Goal: Check status: Check status

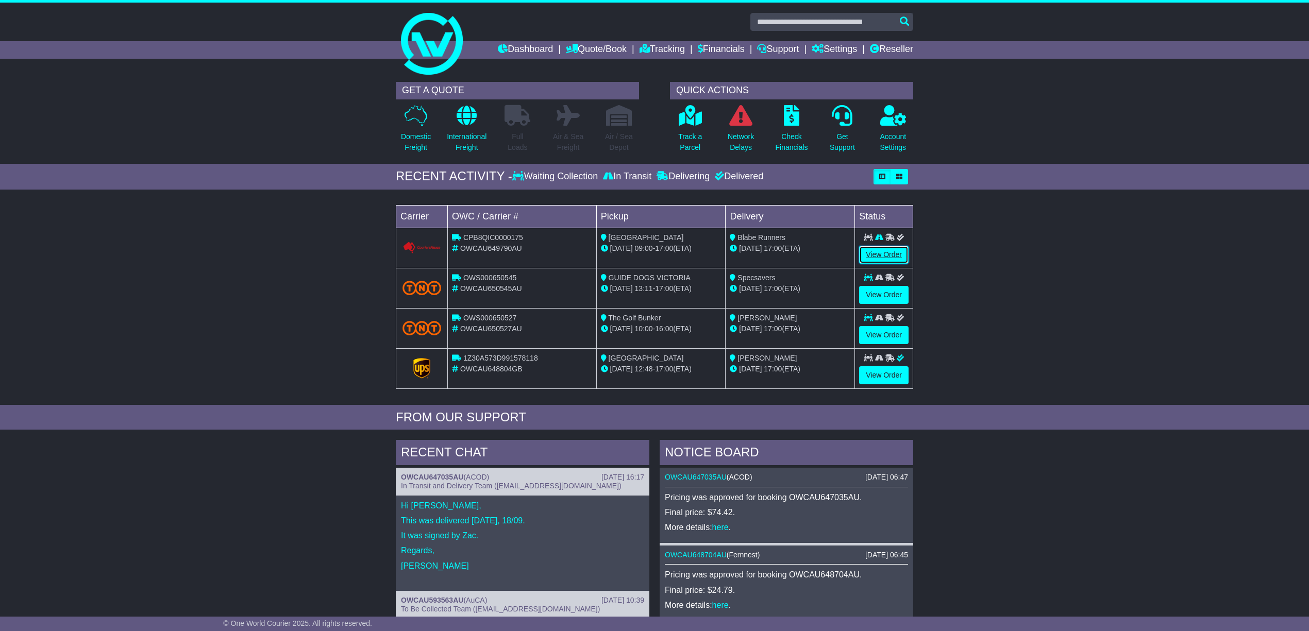
click at [887, 254] on link "View Order" at bounding box center [883, 255] width 49 height 18
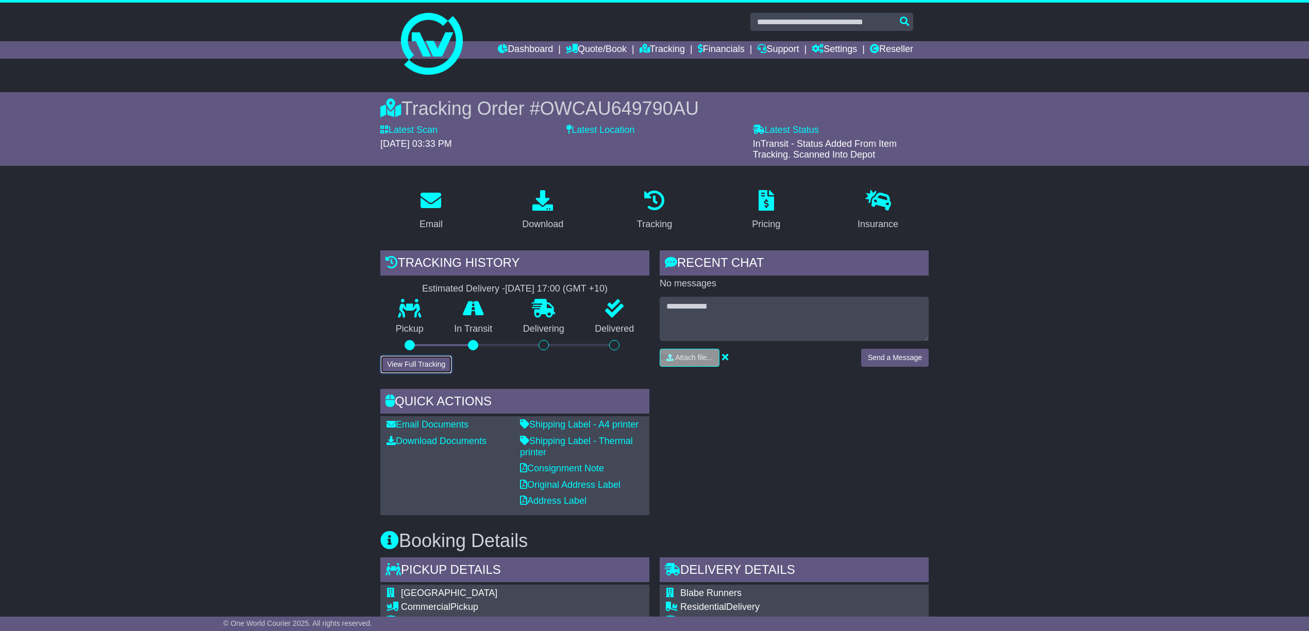
click at [407, 363] on button "View Full Tracking" at bounding box center [416, 365] width 72 height 18
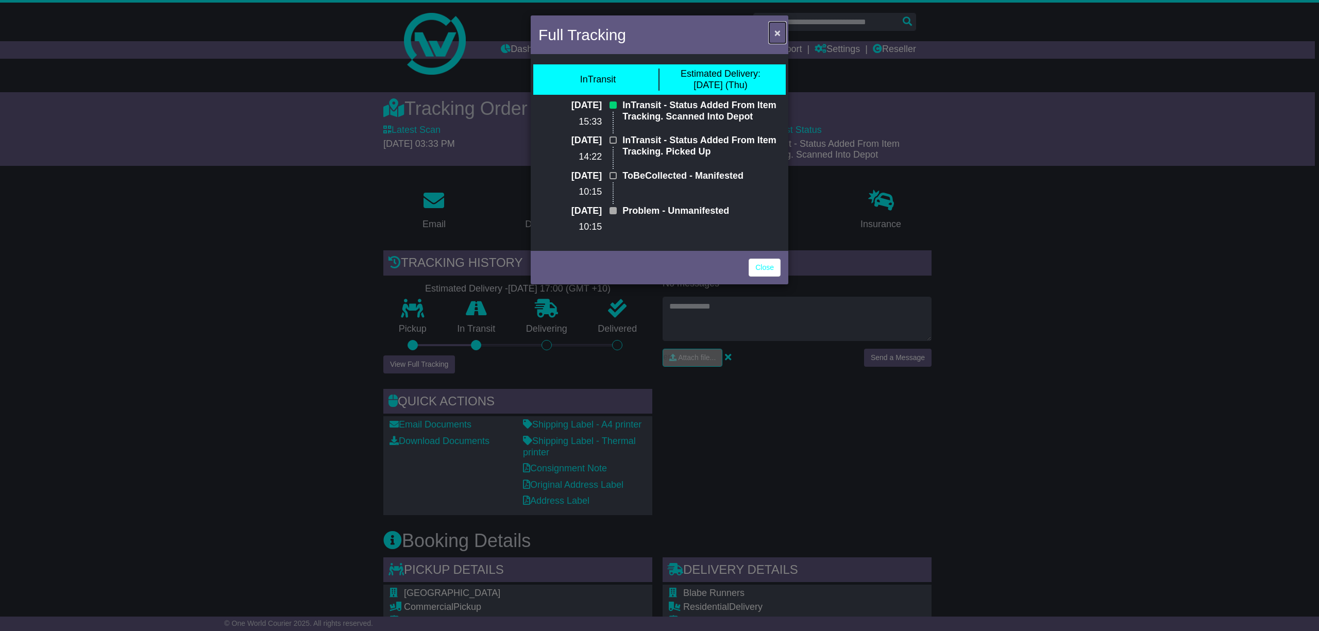
click at [776, 27] on span "×" at bounding box center [778, 33] width 6 height 12
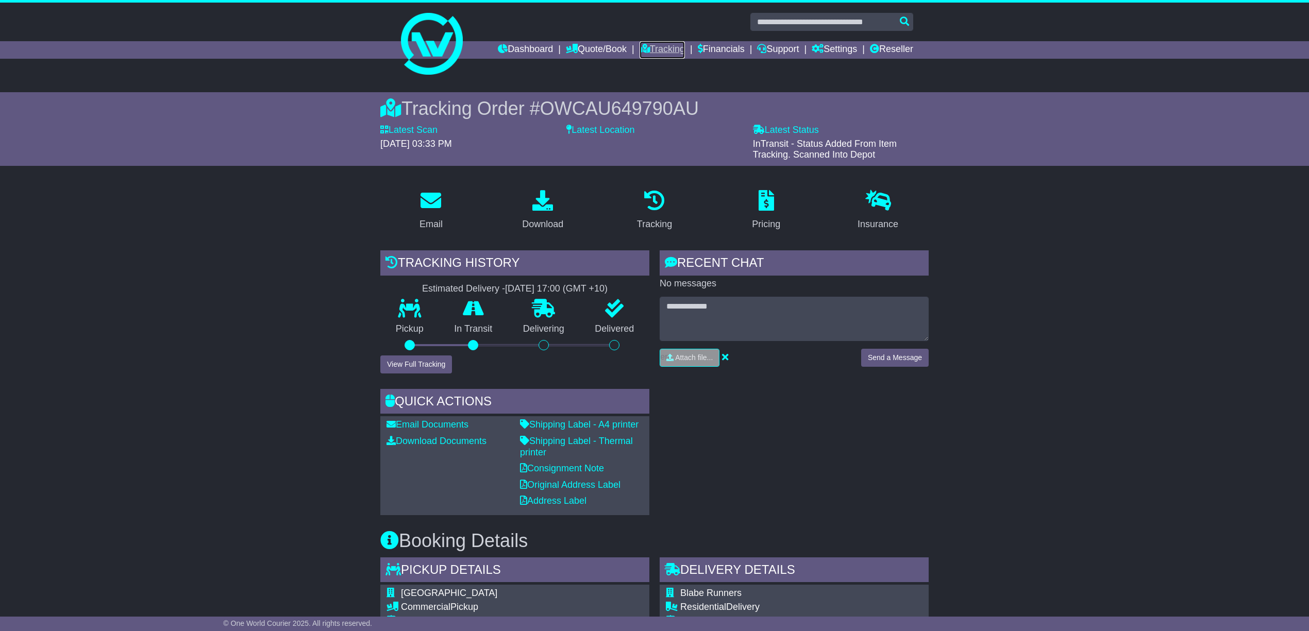
click at [646, 44] on link "Tracking" at bounding box center [662, 50] width 45 height 18
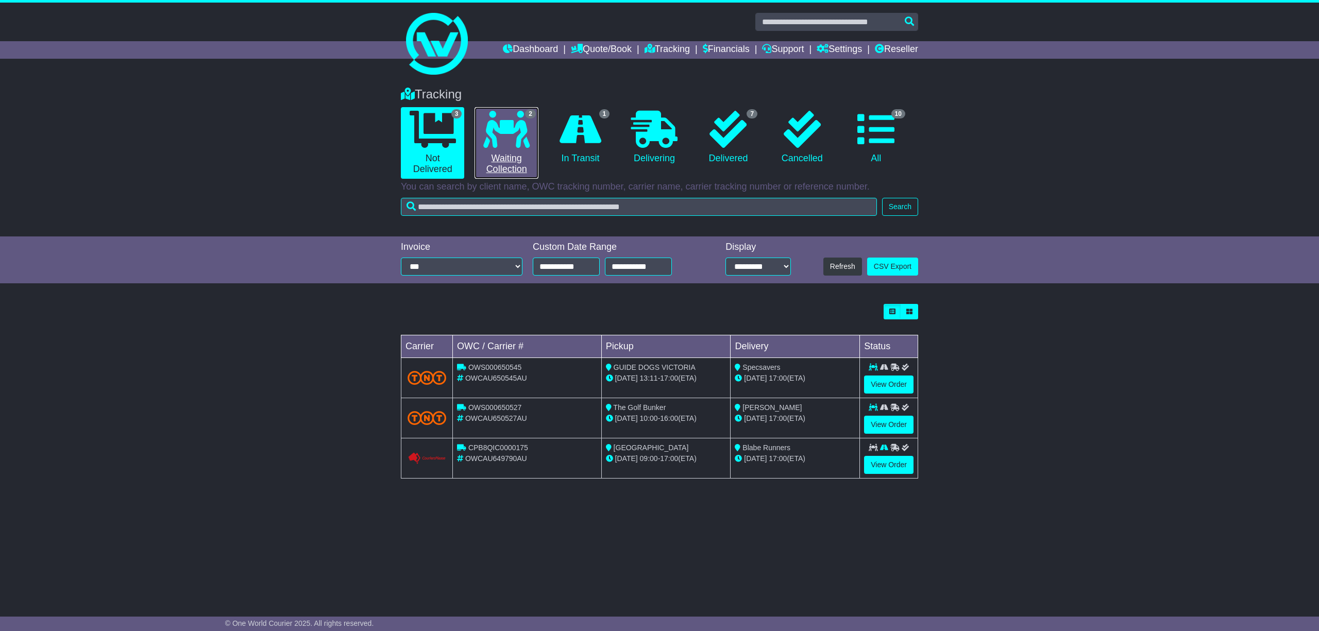
click at [506, 159] on link "2 Waiting Collection" at bounding box center [506, 143] width 63 height 72
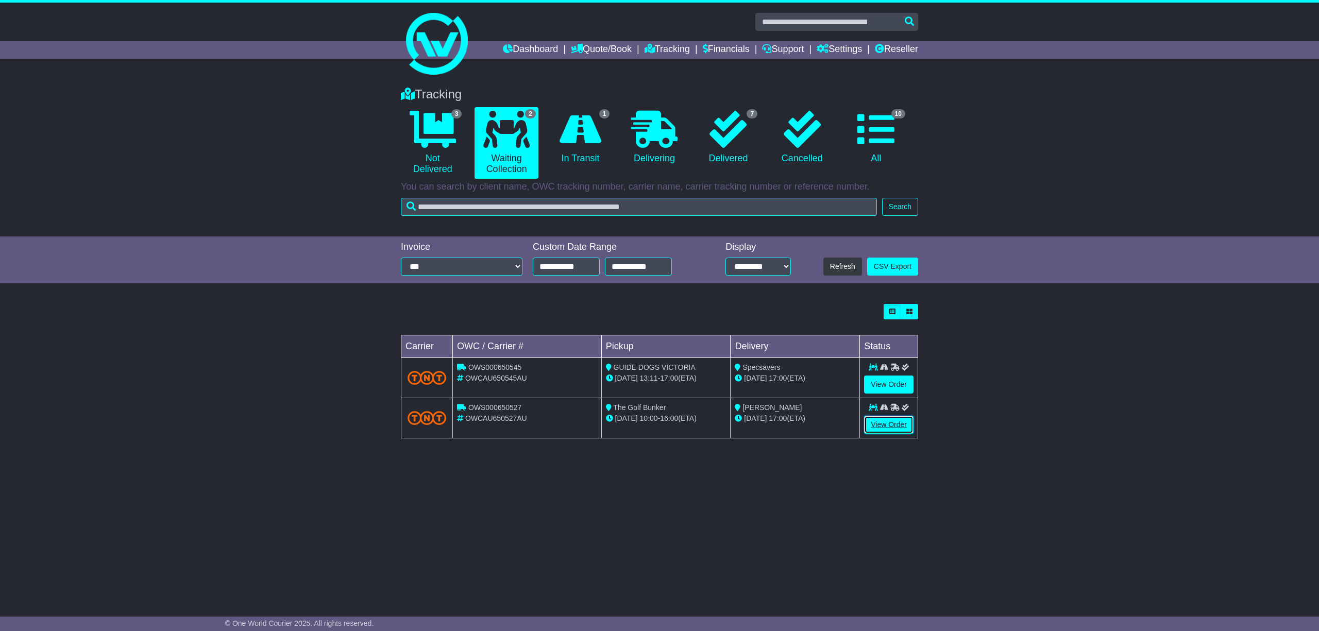
click at [887, 423] on link "View Order" at bounding box center [888, 425] width 49 height 18
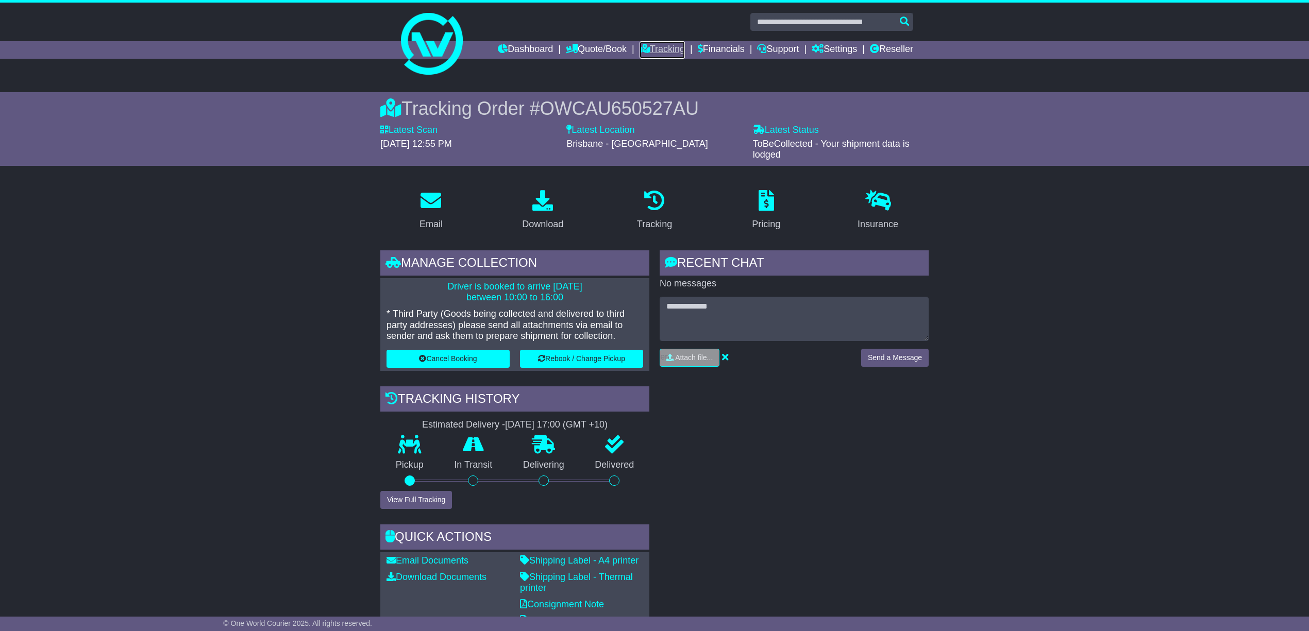
click at [658, 46] on link "Tracking" at bounding box center [662, 50] width 45 height 18
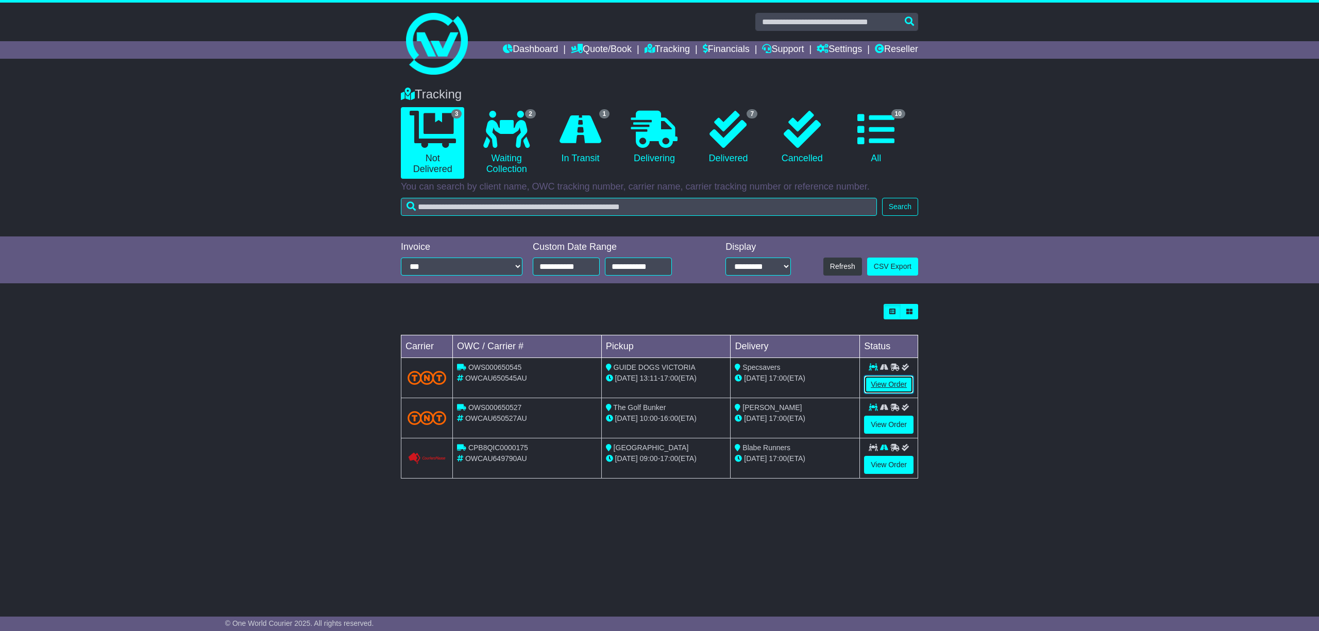
click at [883, 382] on link "View Order" at bounding box center [888, 385] width 49 height 18
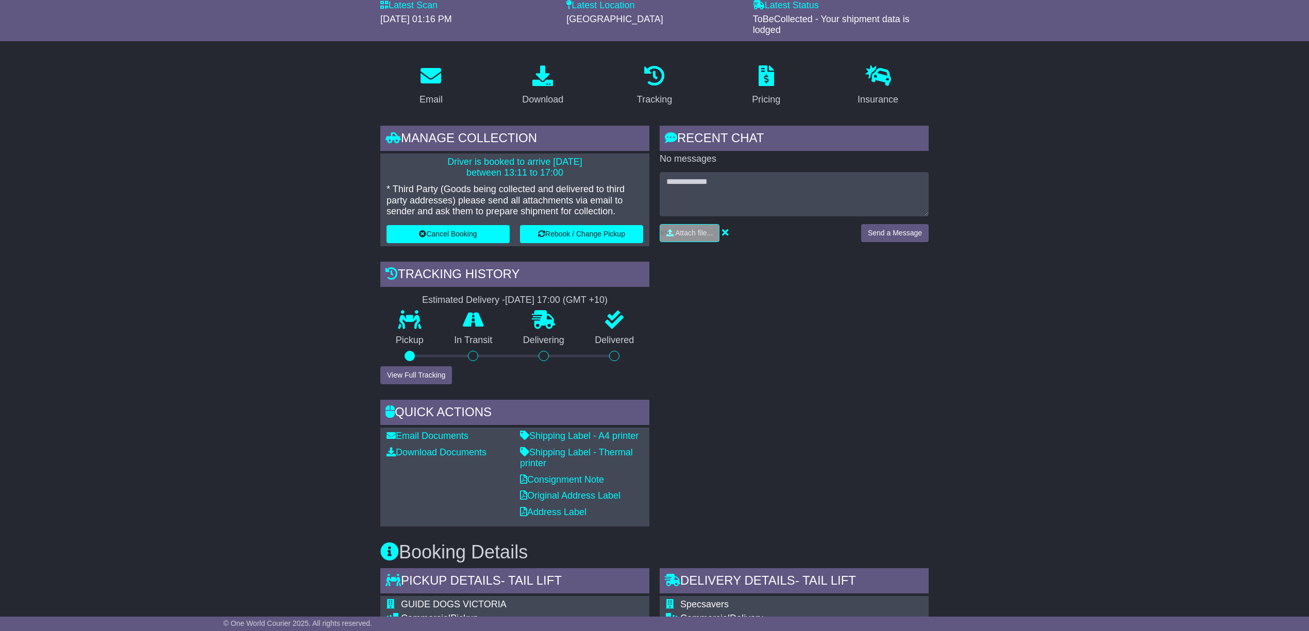
scroll to position [137, 0]
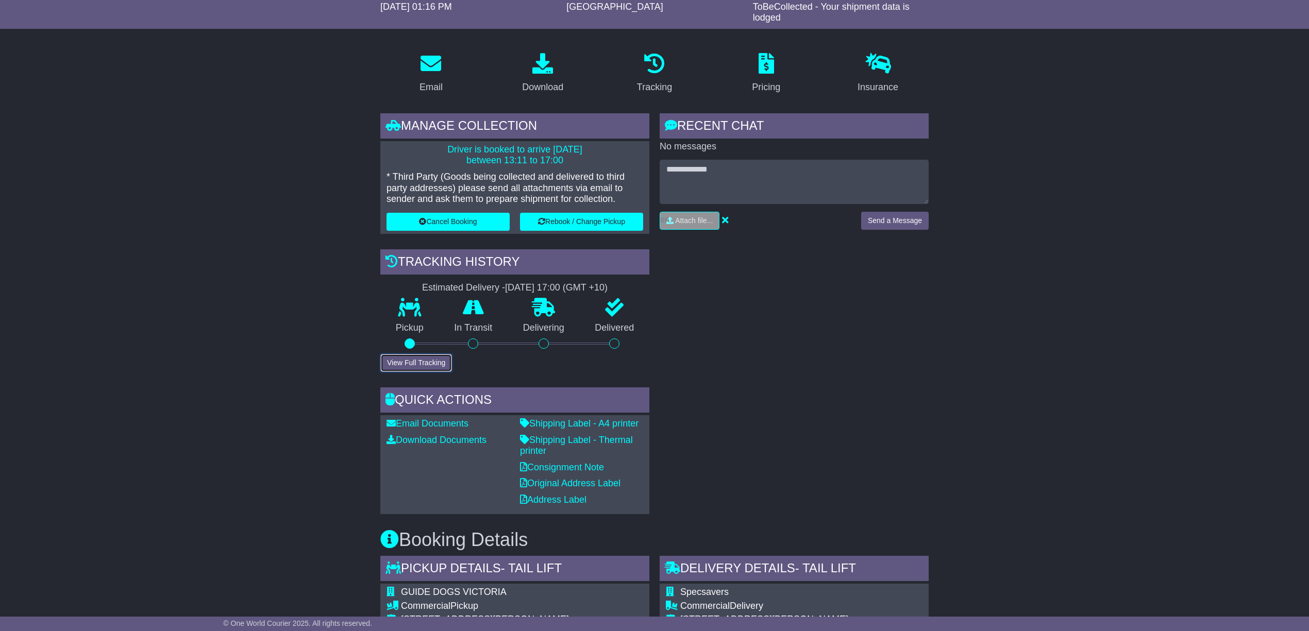
click at [410, 357] on button "View Full Tracking" at bounding box center [416, 363] width 72 height 18
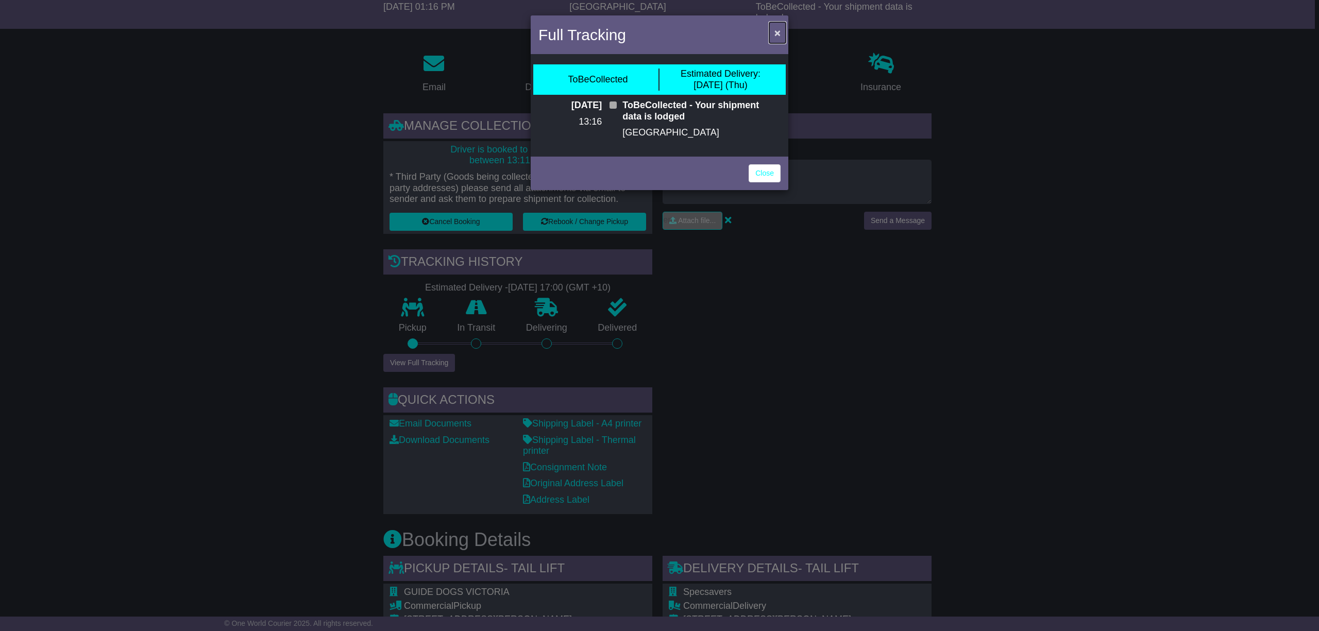
click at [775, 29] on span "×" at bounding box center [778, 33] width 6 height 12
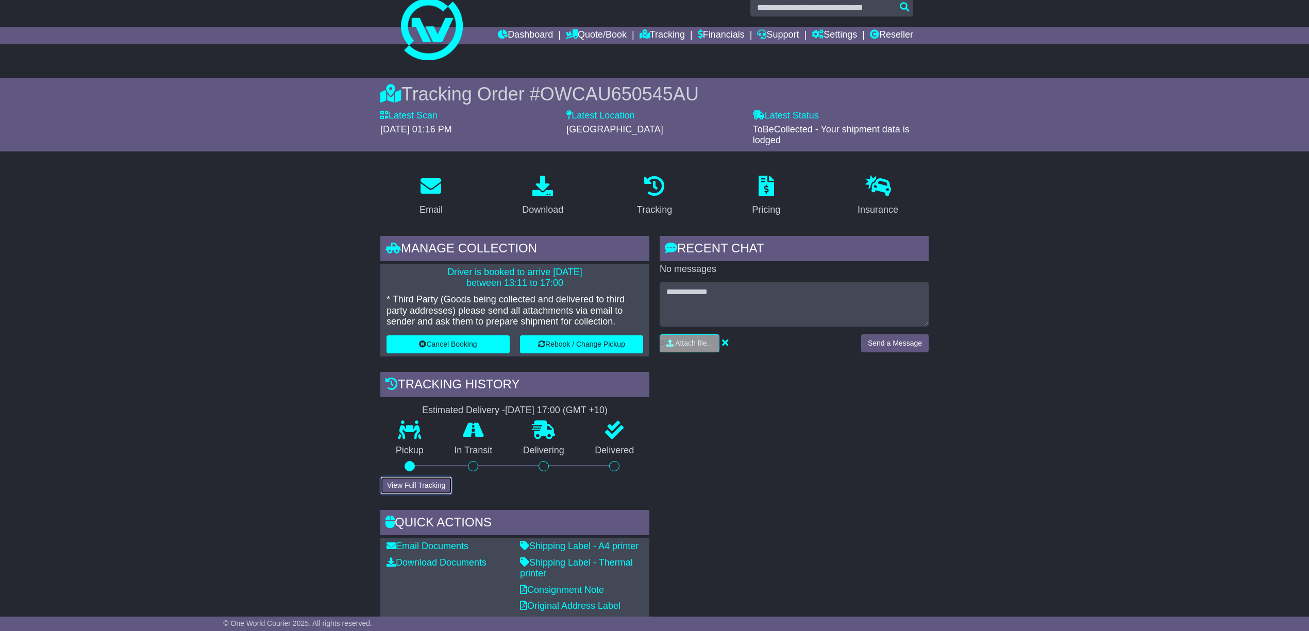
scroll to position [0, 0]
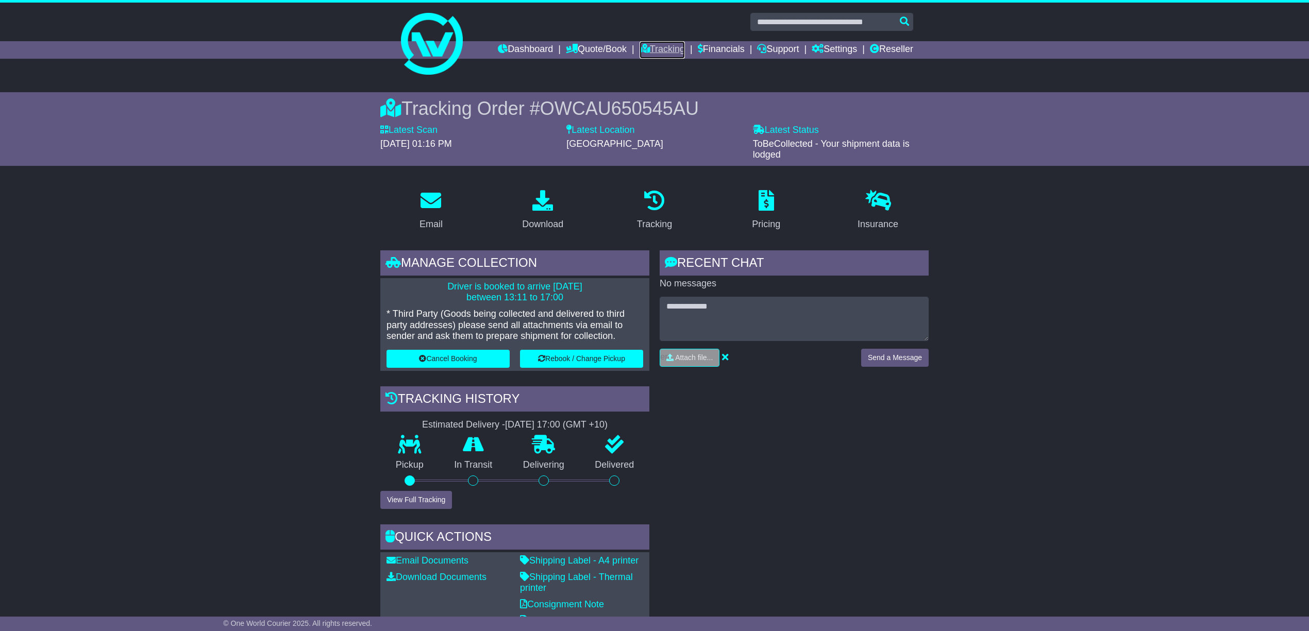
click at [651, 44] on link "Tracking" at bounding box center [662, 50] width 45 height 18
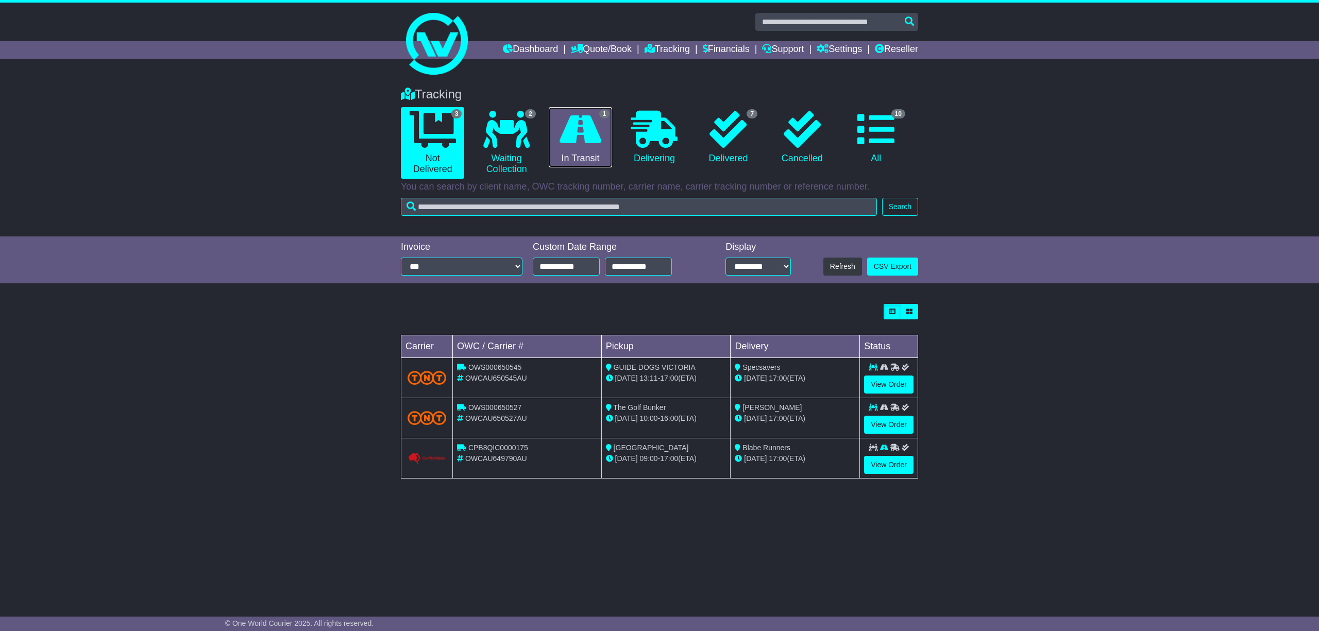
click at [582, 155] on link "1 In Transit" at bounding box center [580, 137] width 63 height 61
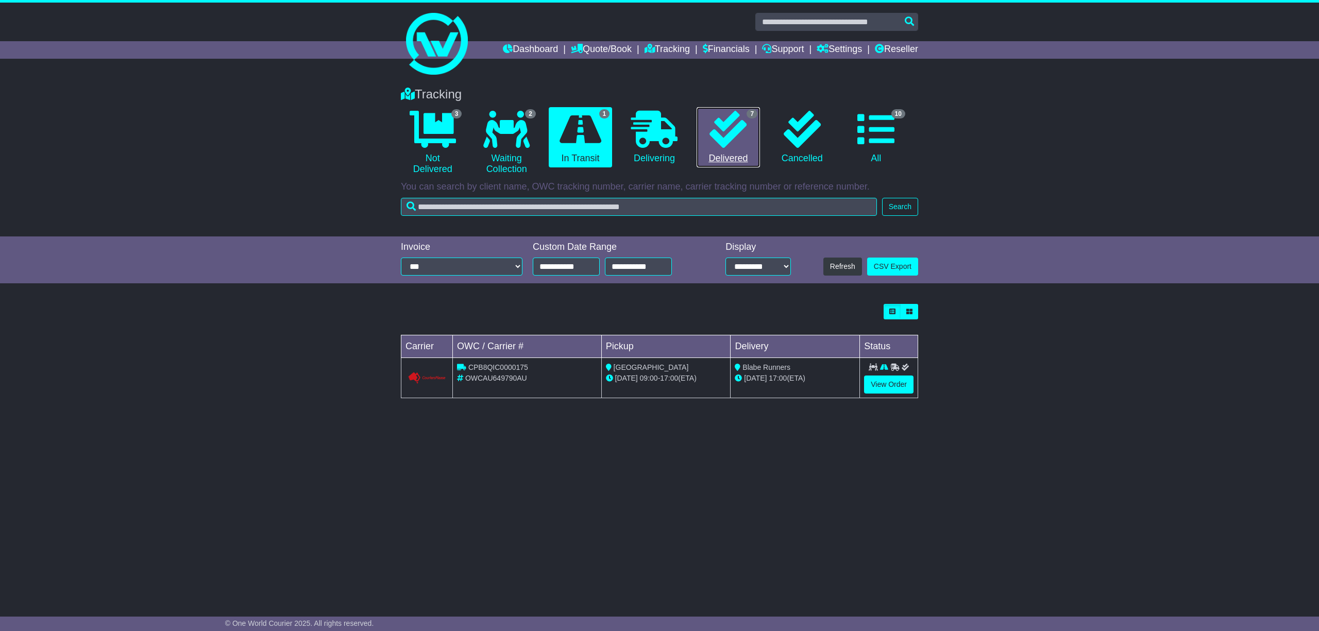
click at [738, 158] on link "7 Delivered" at bounding box center [728, 137] width 63 height 61
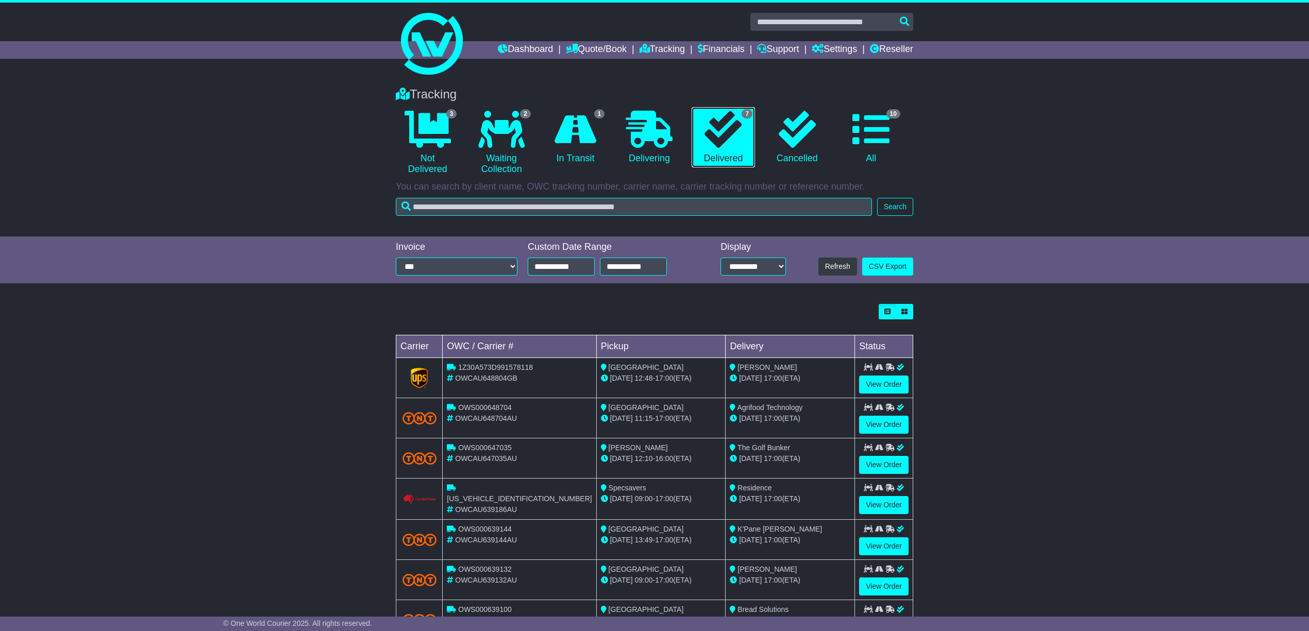
scroll to position [48, 0]
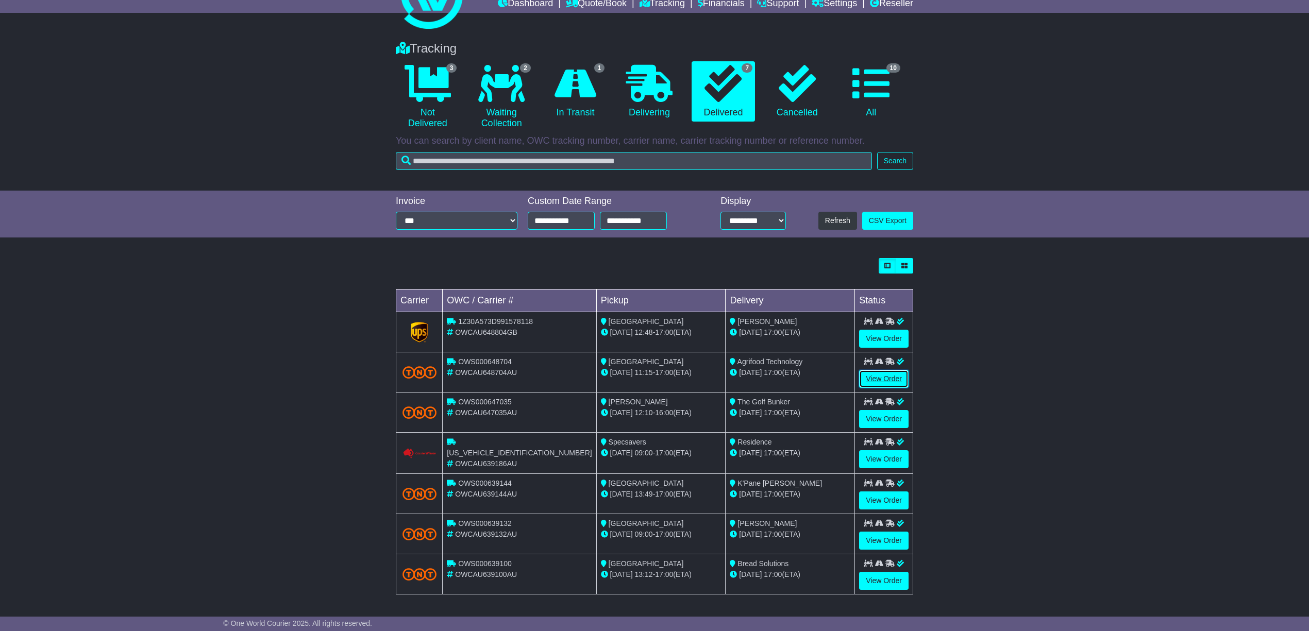
click at [883, 373] on link "View Order" at bounding box center [883, 379] width 49 height 18
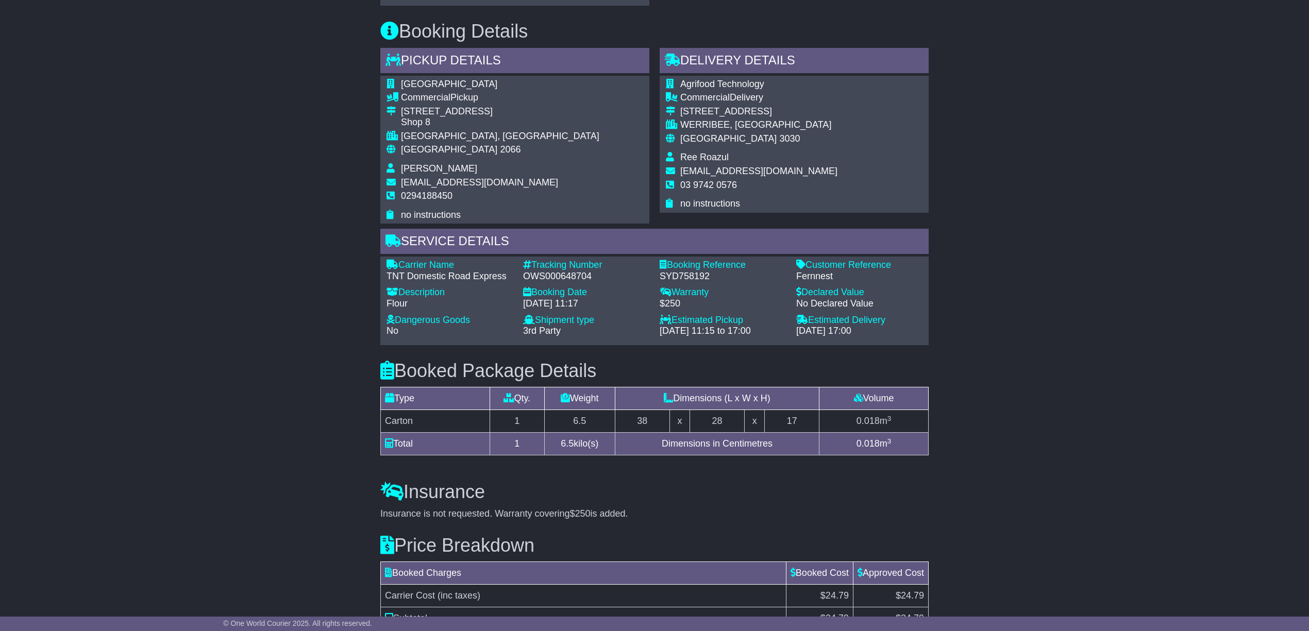
scroll to position [629, 0]
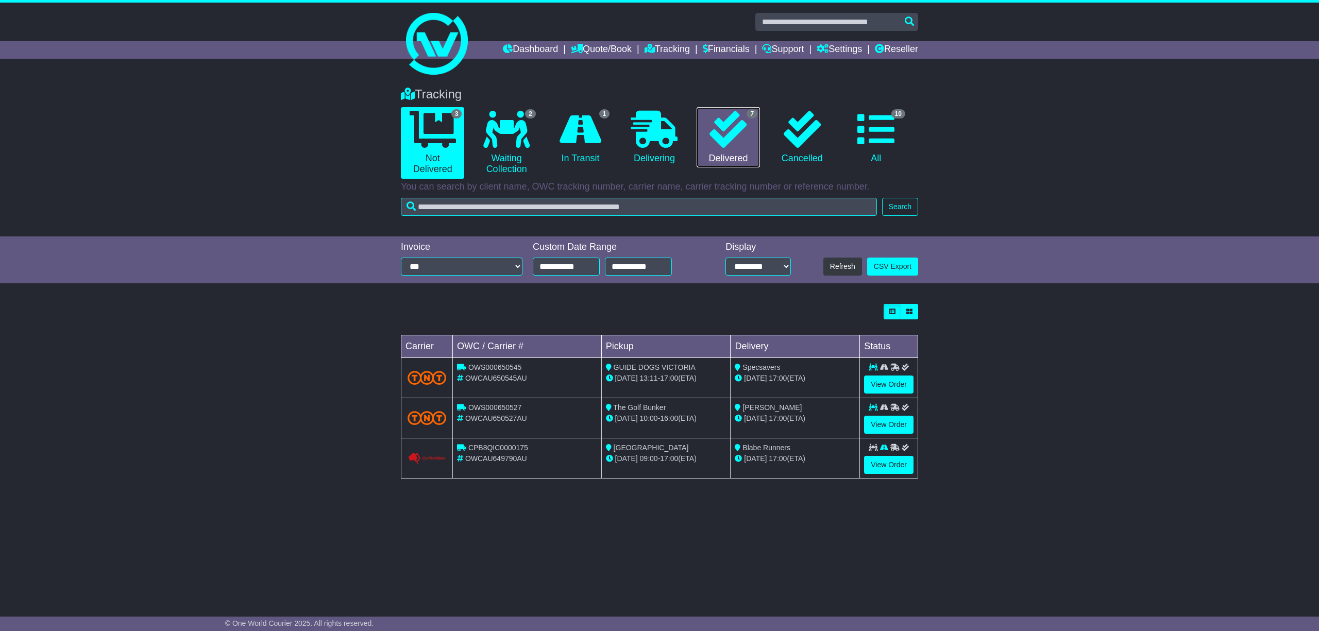
click at [726, 159] on link "7 Delivered" at bounding box center [728, 137] width 63 height 61
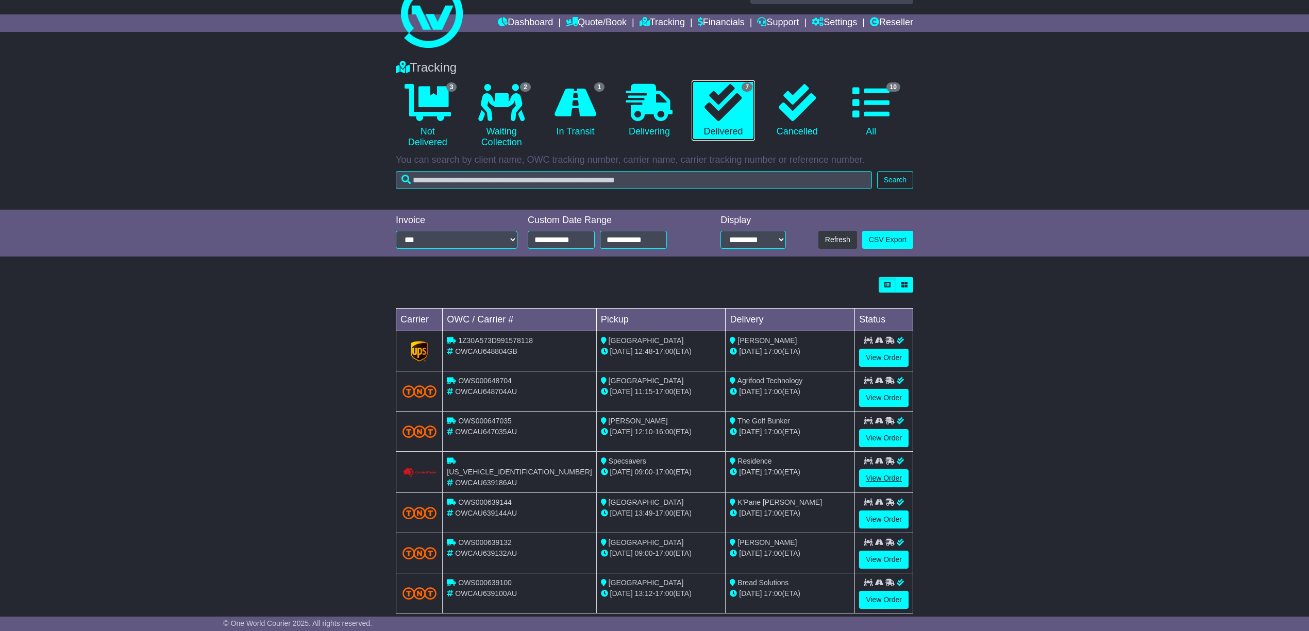
scroll to position [48, 0]
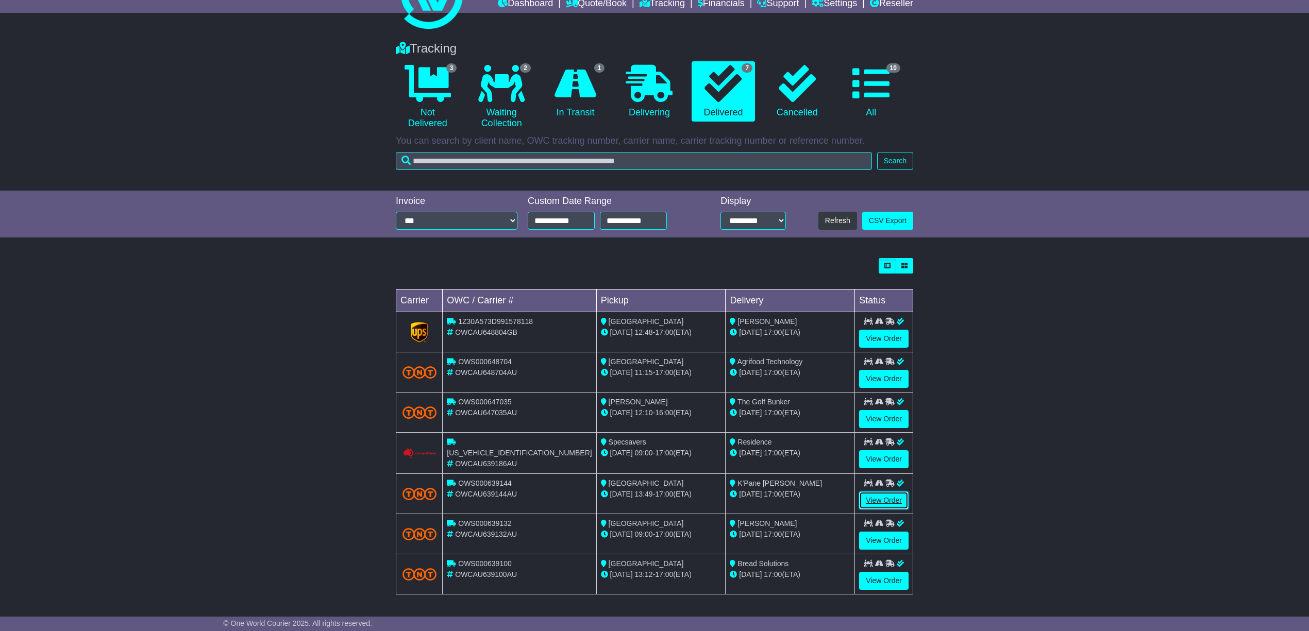
click at [885, 496] on link "View Order" at bounding box center [883, 501] width 49 height 18
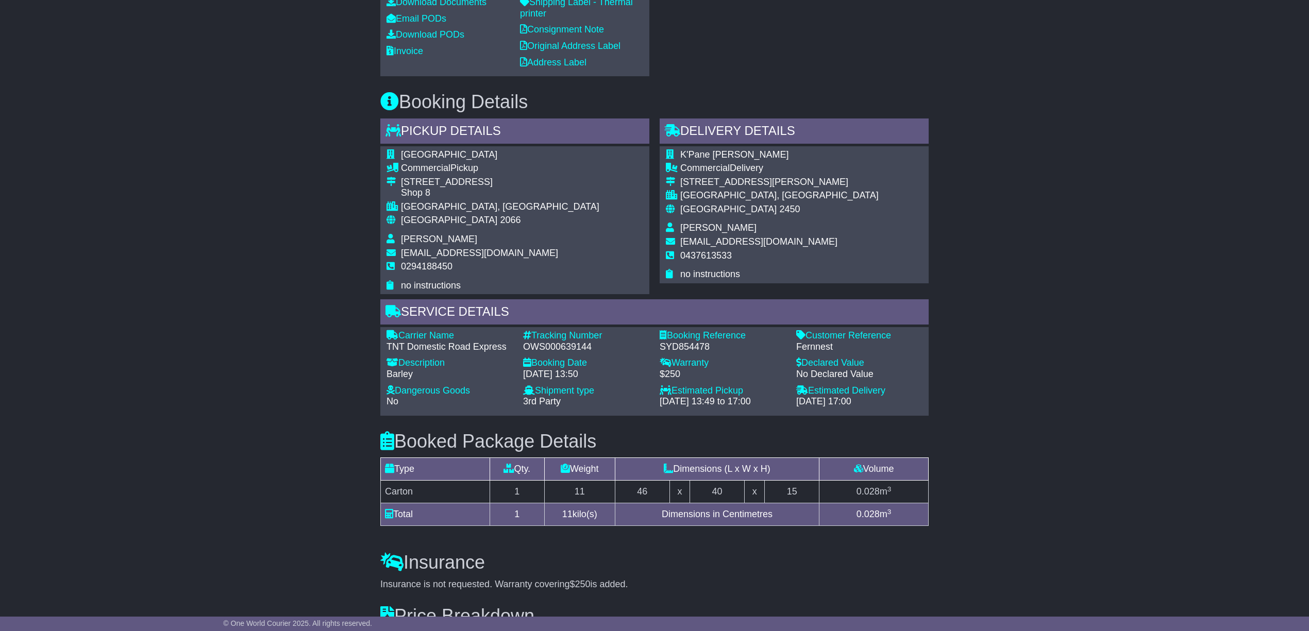
scroll to position [481, 0]
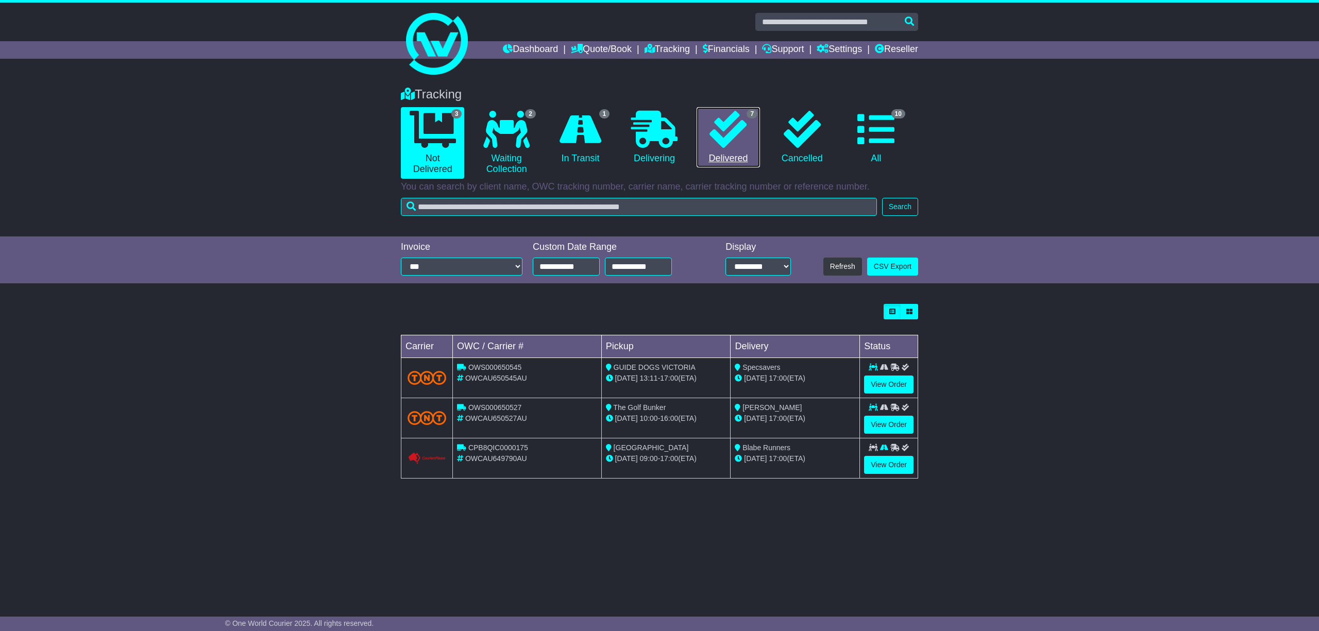
click at [714, 155] on link "7 Delivered" at bounding box center [728, 137] width 63 height 61
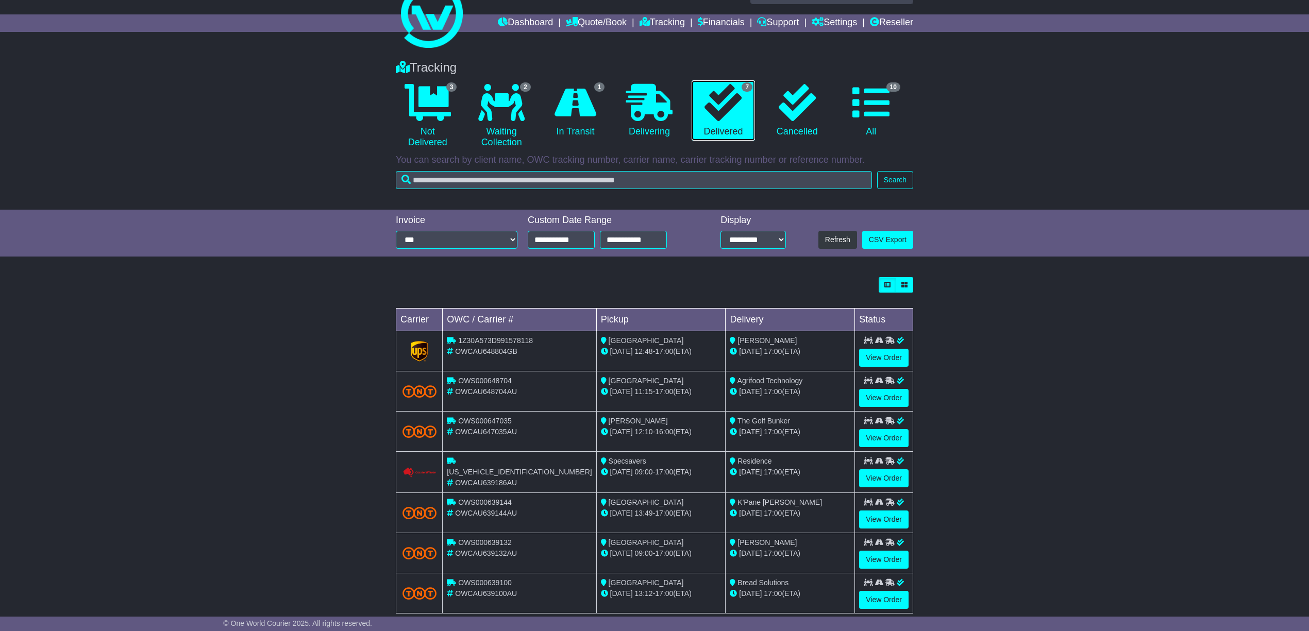
scroll to position [48, 0]
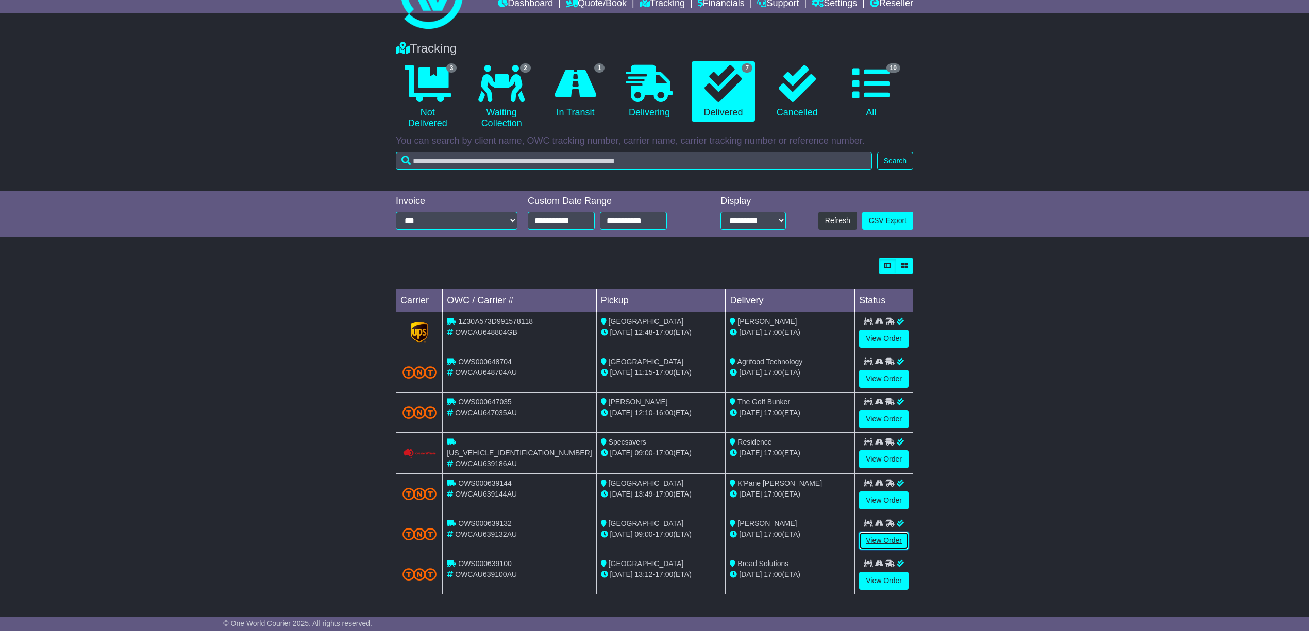
click at [880, 539] on link "View Order" at bounding box center [883, 541] width 49 height 18
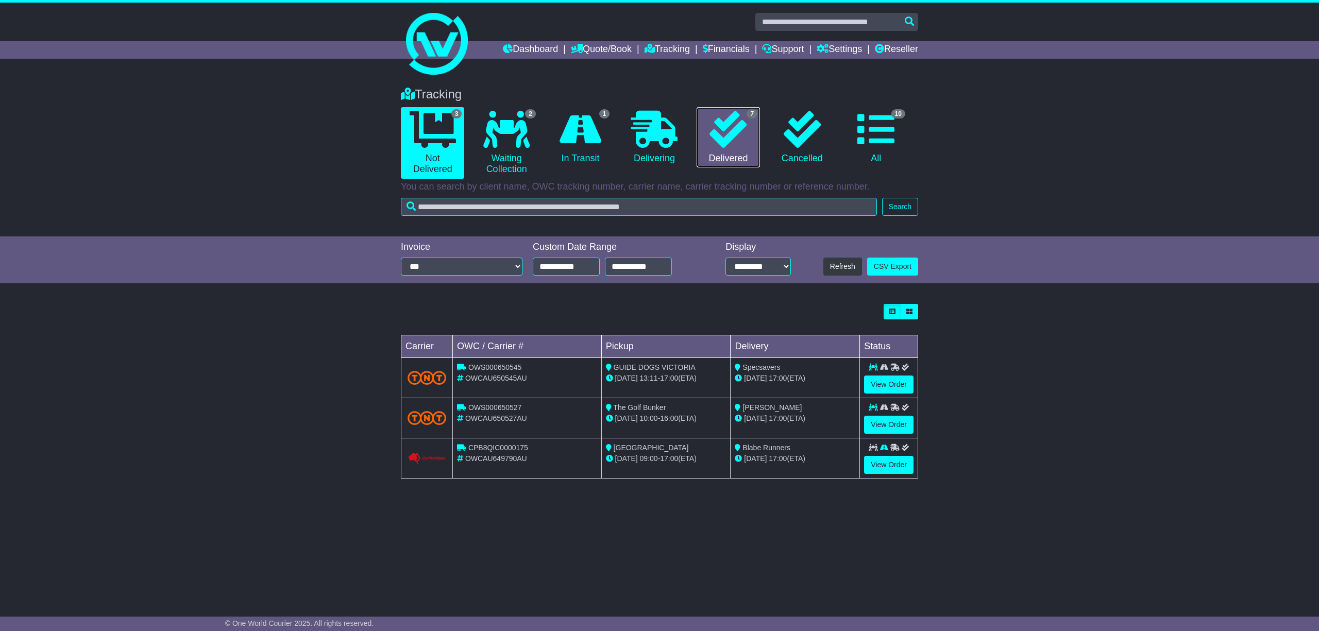
click at [728, 156] on link "7 Delivered" at bounding box center [728, 137] width 63 height 61
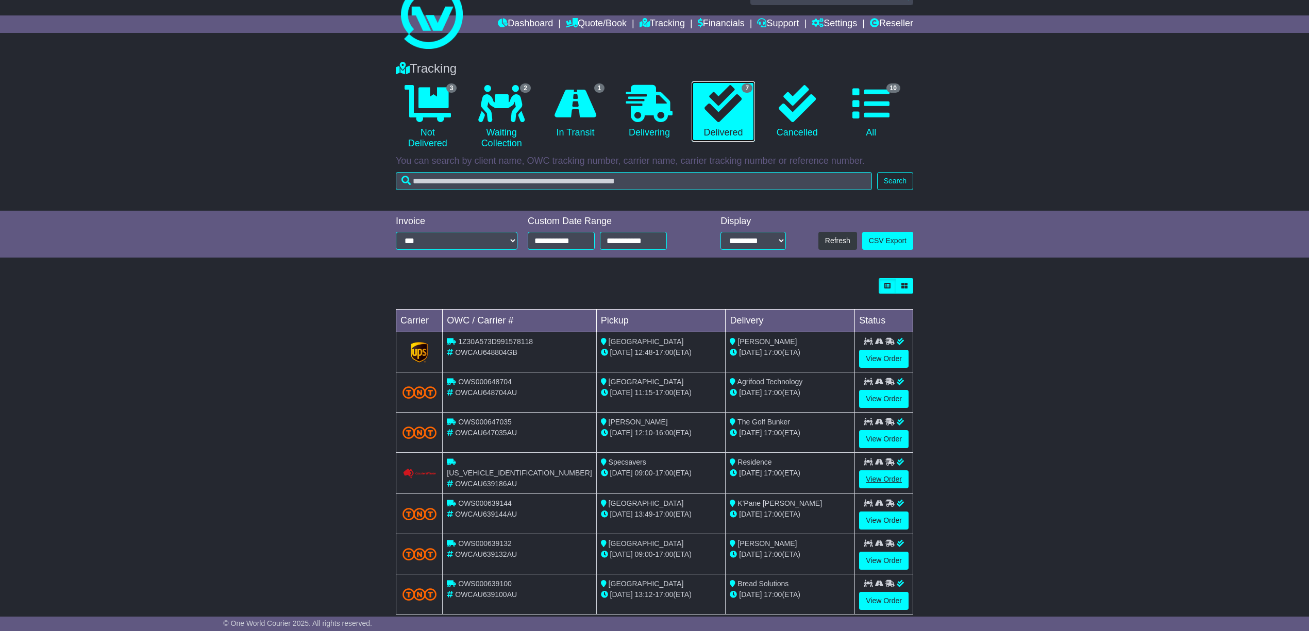
scroll to position [48, 0]
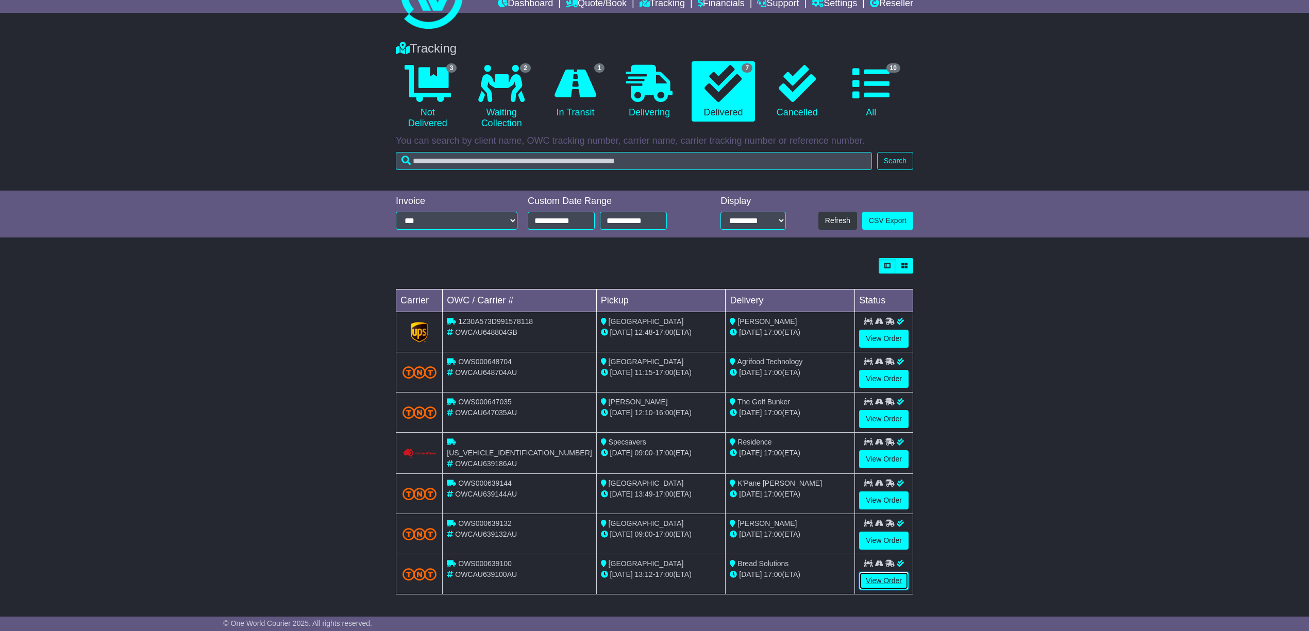
click at [881, 580] on link "View Order" at bounding box center [883, 581] width 49 height 18
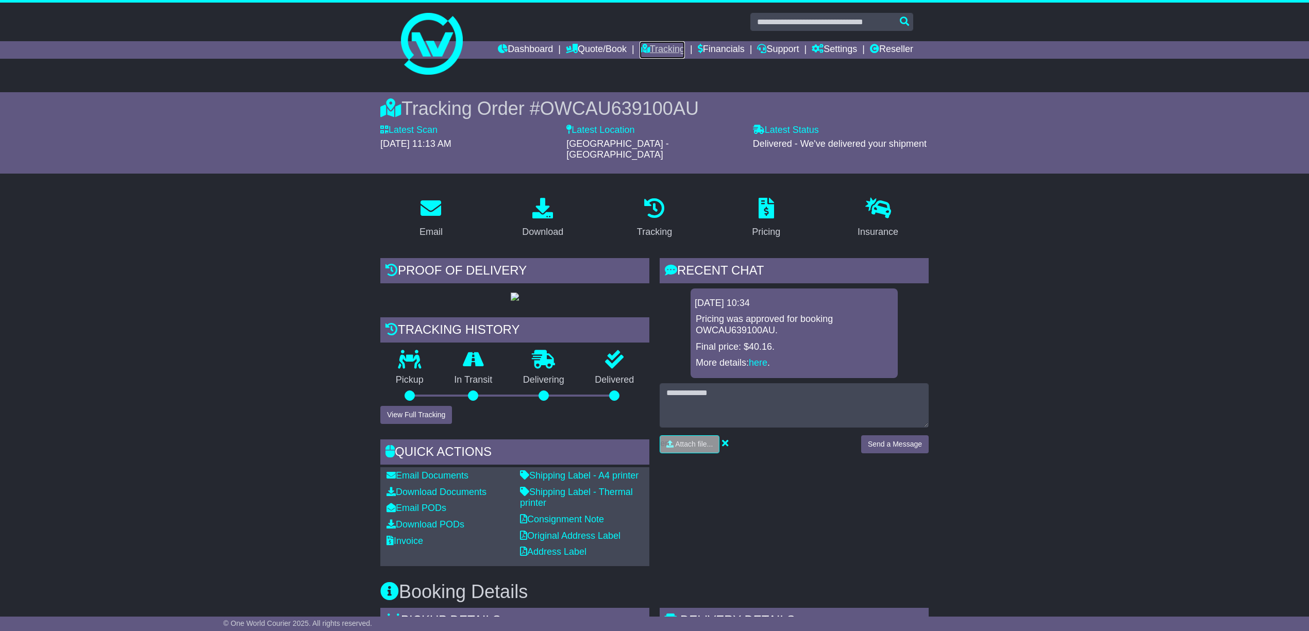
click at [653, 46] on link "Tracking" at bounding box center [662, 50] width 45 height 18
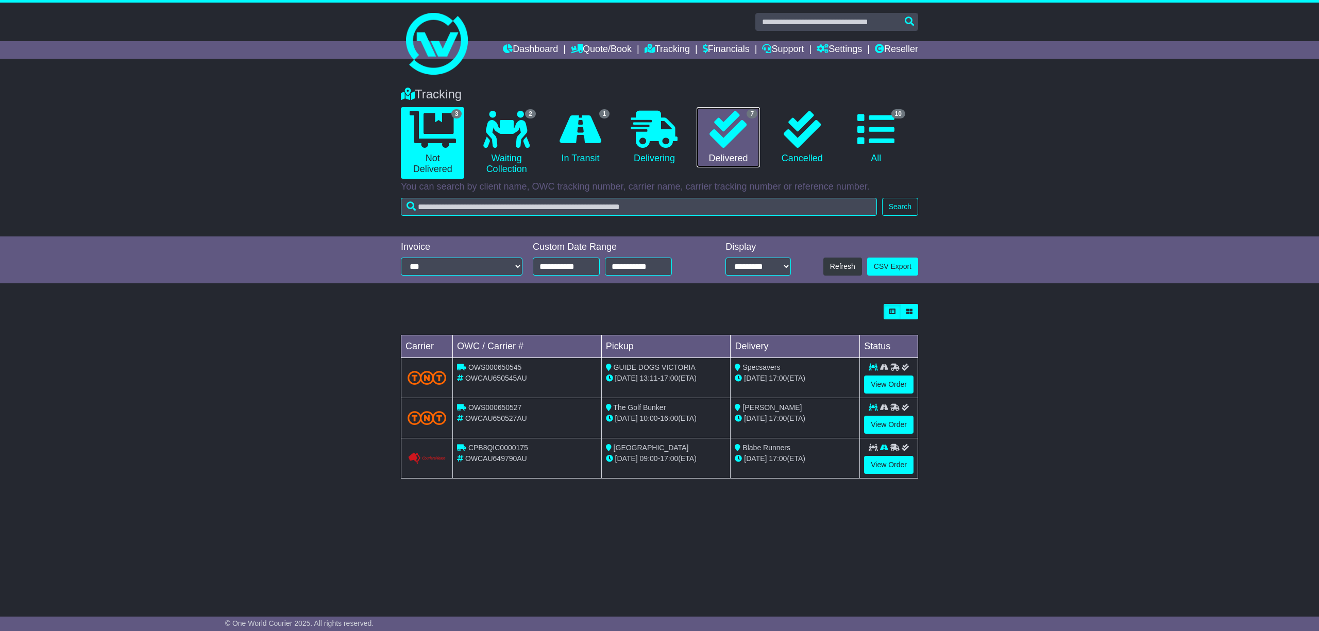
click at [728, 157] on link "7 Delivered" at bounding box center [728, 137] width 63 height 61
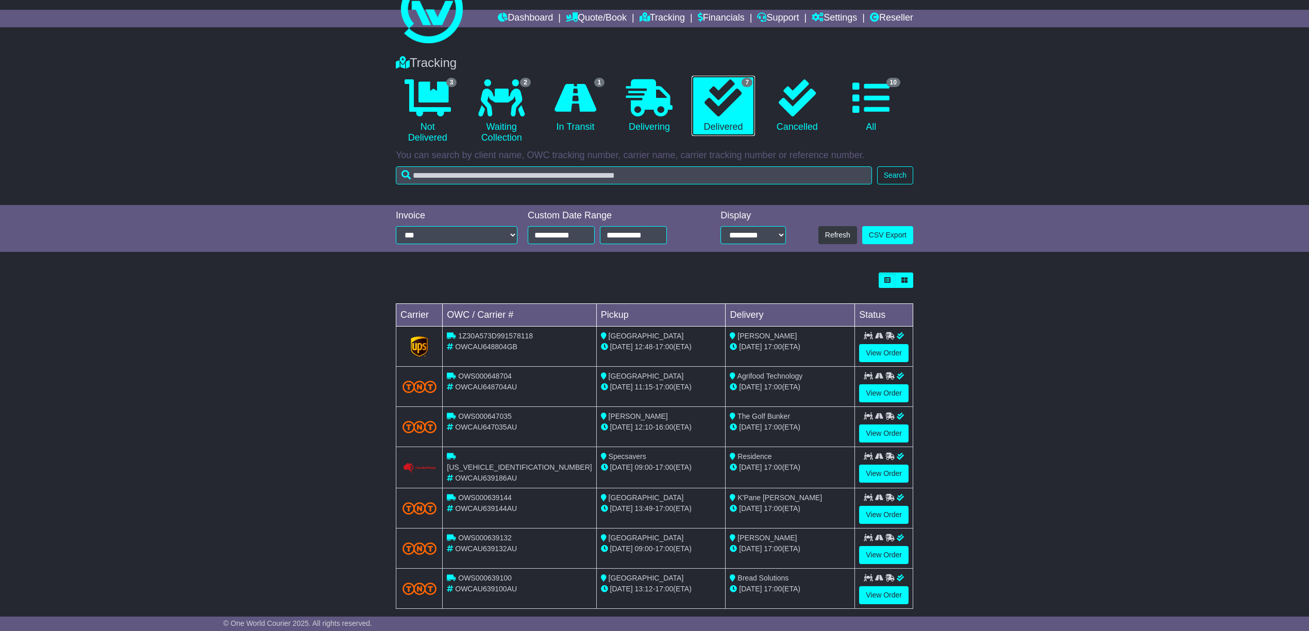
scroll to position [48, 0]
